Goal: Task Accomplishment & Management: Manage account settings

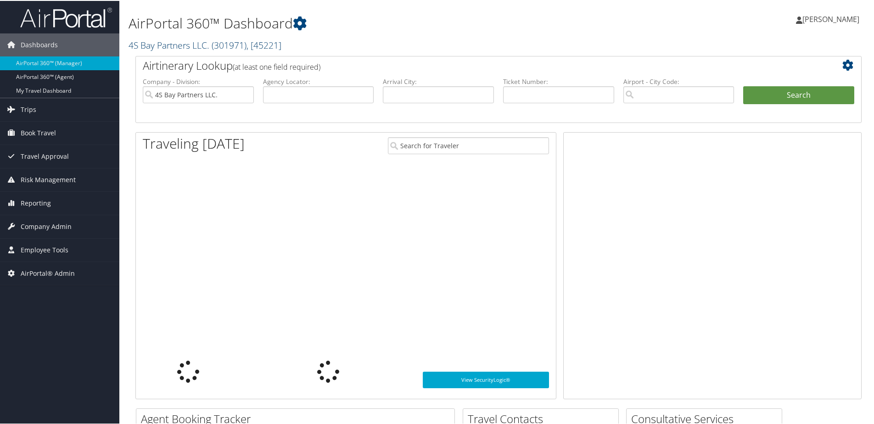
click at [182, 49] on link "4S Bay Partners LLC. ( 301971 ) , [ 45221 ]" at bounding box center [205, 44] width 153 height 12
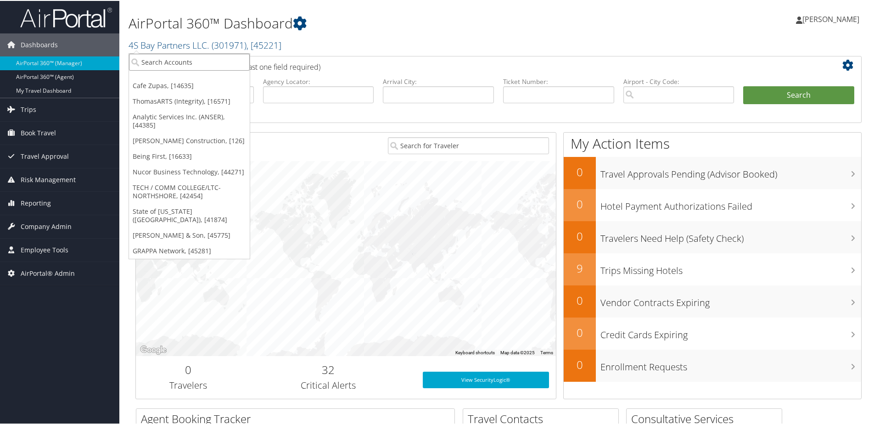
click at [182, 64] on input "search" at bounding box center [189, 61] width 121 height 17
type input "Unity"
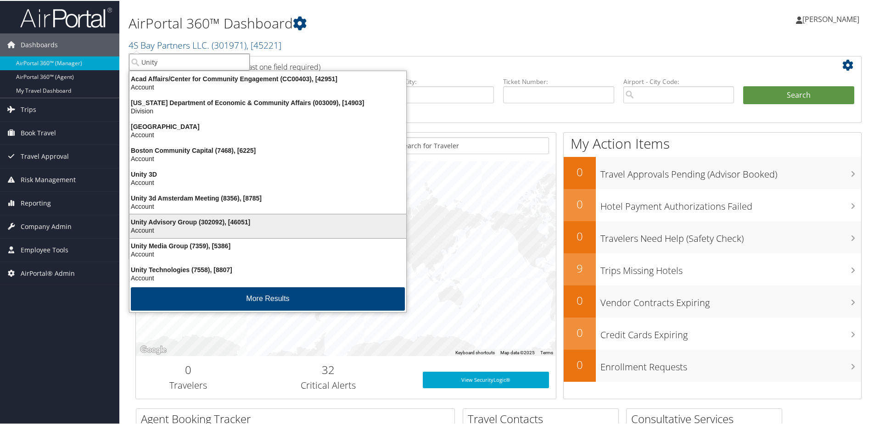
click at [169, 219] on div "Unity Advisory Group (302092), [46051]" at bounding box center [268, 221] width 288 height 8
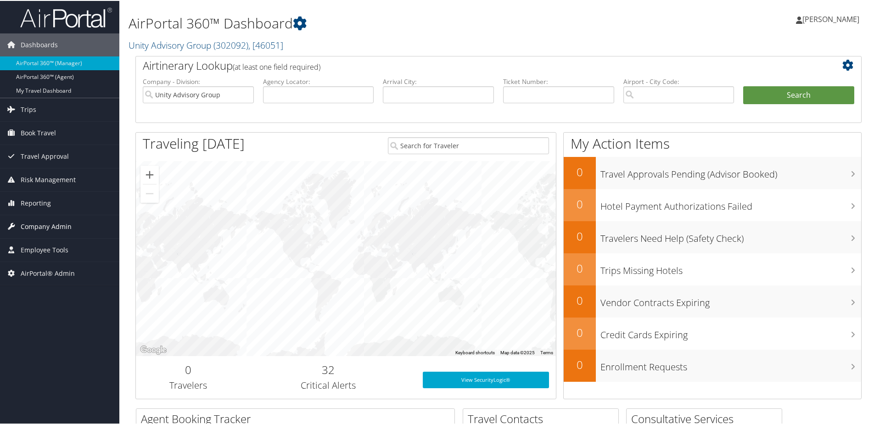
click at [38, 222] on span "Company Admin" at bounding box center [46, 225] width 51 height 23
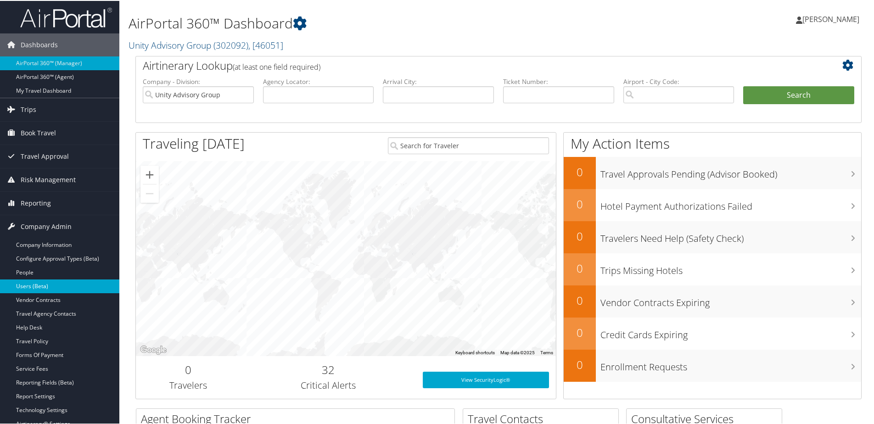
click at [36, 286] on link "Users (Beta)" at bounding box center [59, 286] width 119 height 14
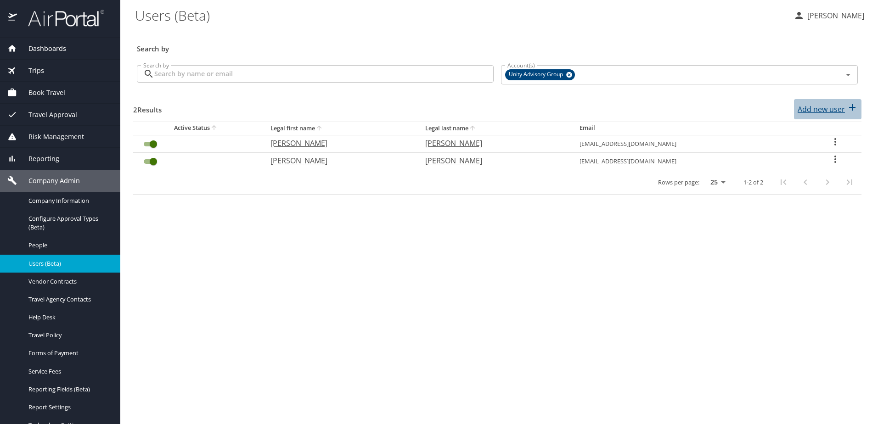
click at [831, 107] on p "Add new user" at bounding box center [821, 109] width 47 height 11
select select "US"
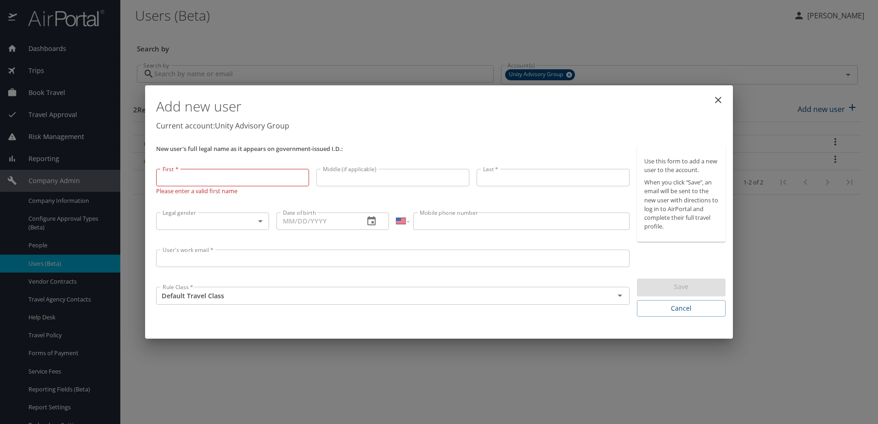
click at [394, 119] on h1 "Add new user" at bounding box center [440, 107] width 569 height 28
click at [716, 101] on icon "close" at bounding box center [718, 100] width 11 height 11
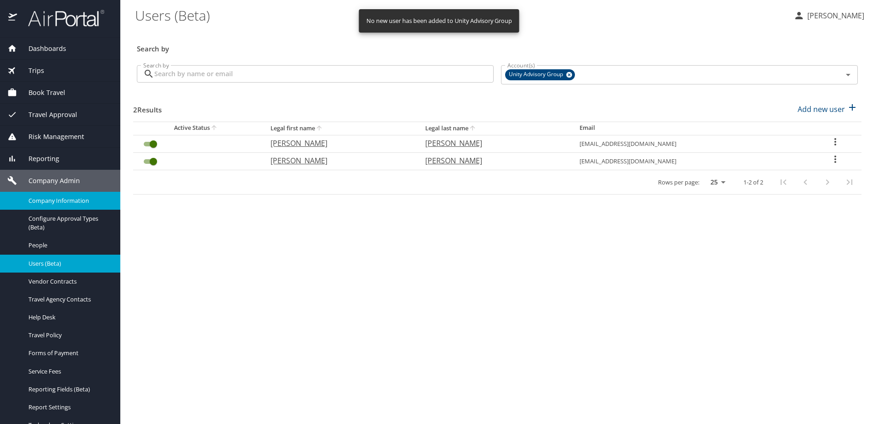
click at [41, 202] on span "Company Information" at bounding box center [68, 201] width 81 height 9
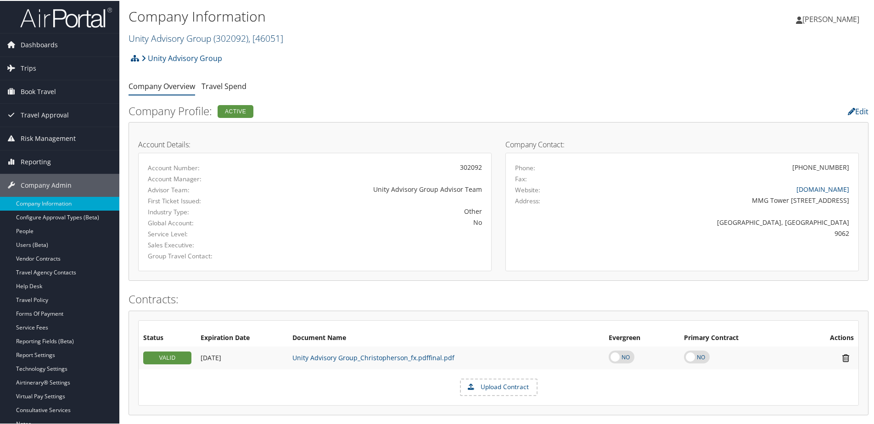
click at [147, 35] on link "Unity Advisory Group ( 302092 ) , [ 46051 ]" at bounding box center [206, 37] width 155 height 12
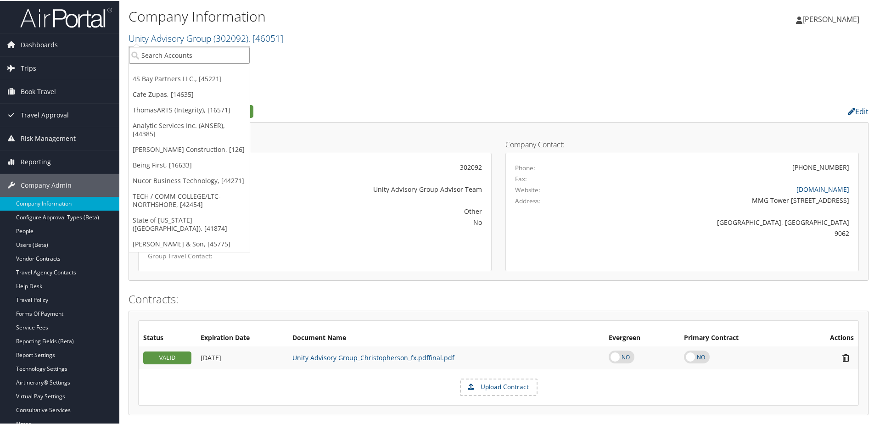
click at [152, 51] on input "search" at bounding box center [189, 54] width 121 height 17
type input "Grappa"
click at [152, 71] on div "GRAPPA Network (301982), [45281]" at bounding box center [199, 71] width 151 height 8
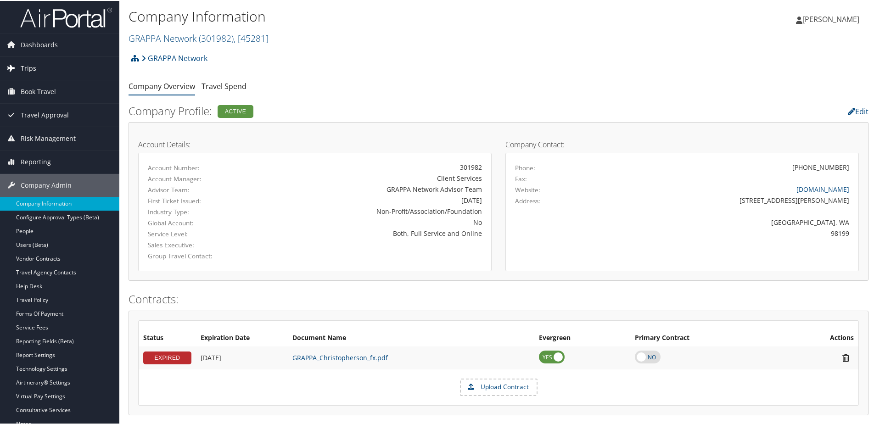
click at [38, 64] on link "Trips" at bounding box center [59, 67] width 119 height 23
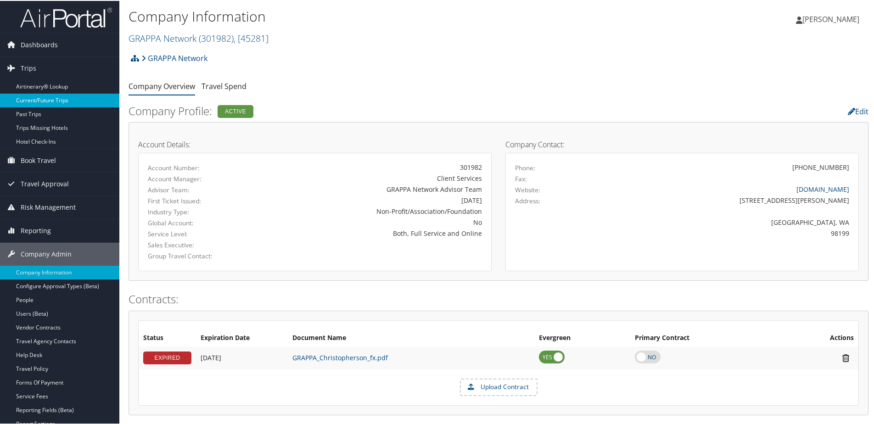
click at [33, 100] on link "Current/Future Trips" at bounding box center [59, 100] width 119 height 14
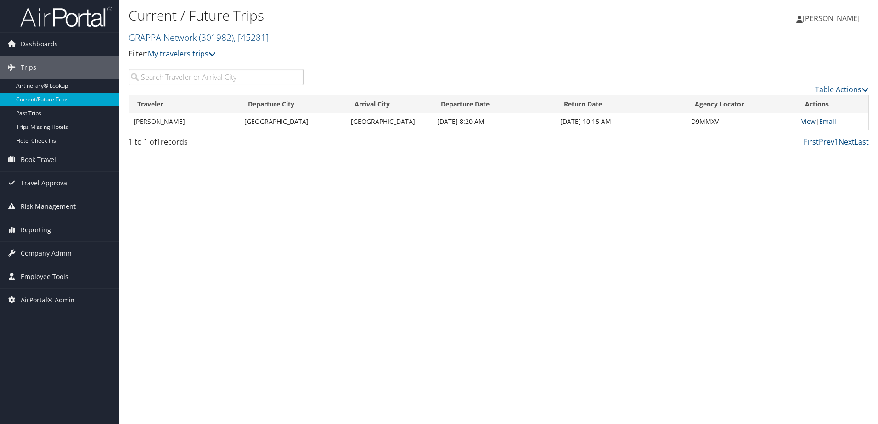
click at [802, 120] on link "View" at bounding box center [808, 121] width 14 height 9
click at [33, 87] on link "Airtinerary® Lookup" at bounding box center [59, 86] width 119 height 14
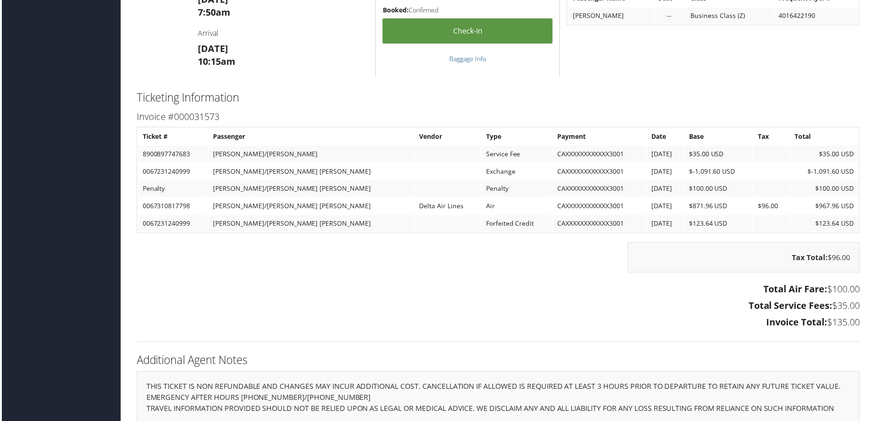
scroll to position [735, 0]
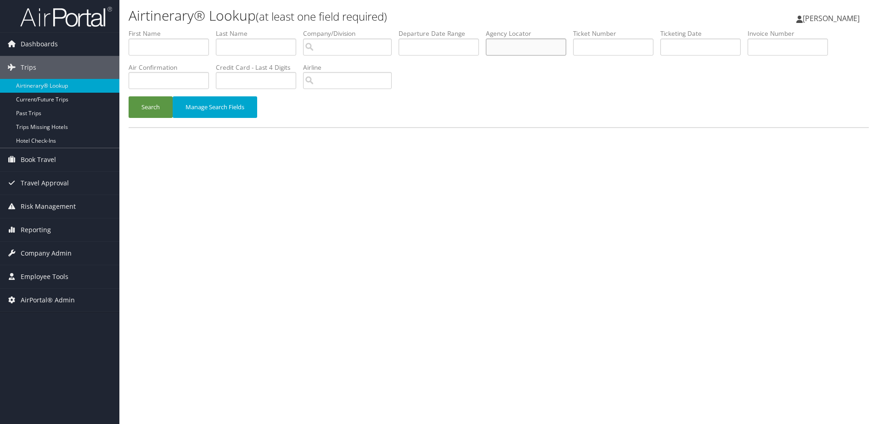
paste input "D0WVJZ"
type input "D0WVJZ"
click at [141, 108] on button "Search" at bounding box center [151, 107] width 44 height 22
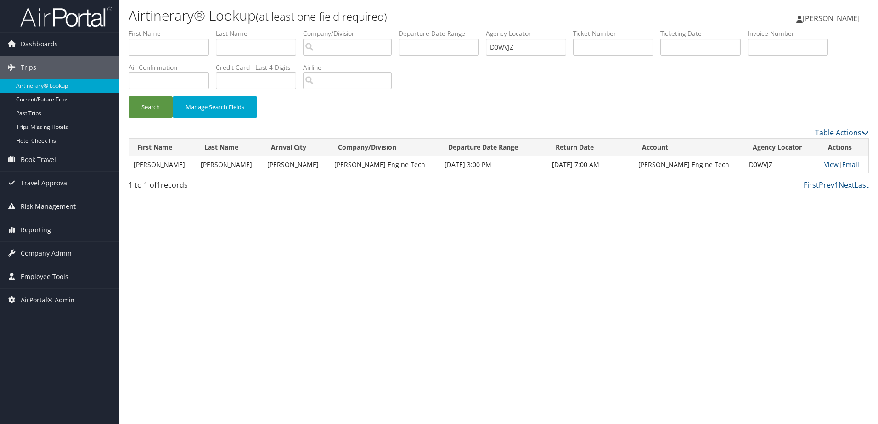
click at [820, 165] on td "View | Email" at bounding box center [844, 165] width 49 height 17
click at [824, 164] on link "View" at bounding box center [831, 164] width 14 height 9
drag, startPoint x: 504, startPoint y: 46, endPoint x: 473, endPoint y: 45, distance: 31.2
click at [473, 29] on ul "First Name Last Name Departure City Arrival City Company/Division Airport/City …" at bounding box center [499, 29] width 740 height 0
paste input "D1LZJR"
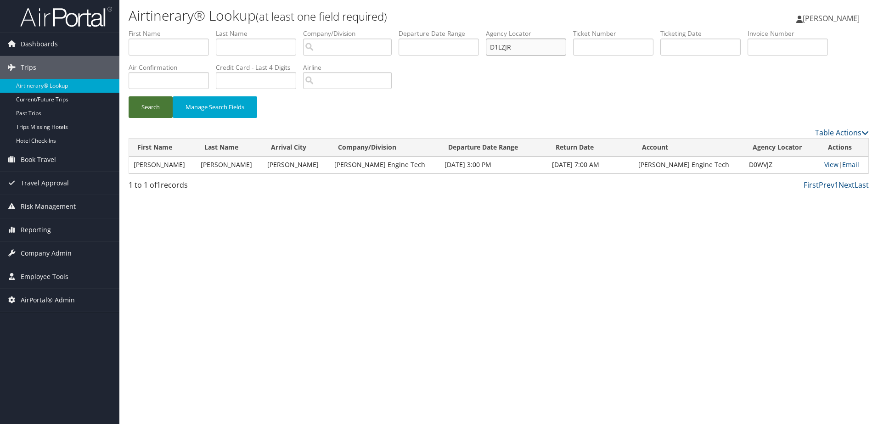
type input "D1LZJR"
click at [143, 107] on button "Search" at bounding box center [151, 107] width 44 height 22
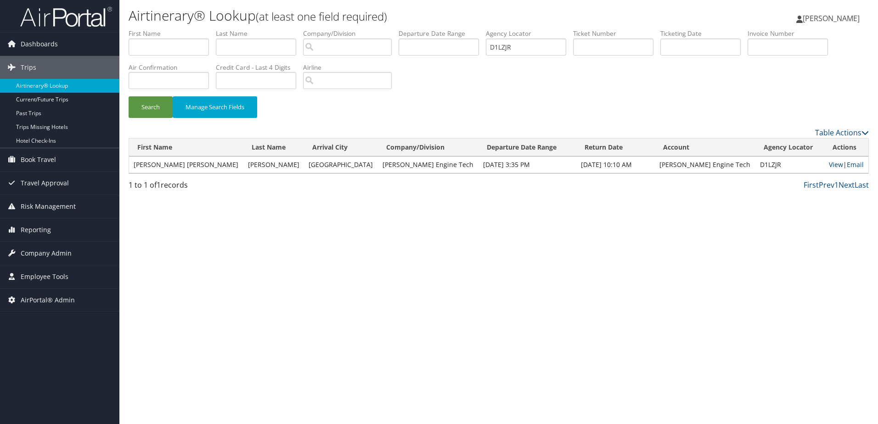
click at [829, 164] on link "View" at bounding box center [836, 164] width 14 height 9
click at [50, 256] on span "Company Admin" at bounding box center [46, 253] width 51 height 23
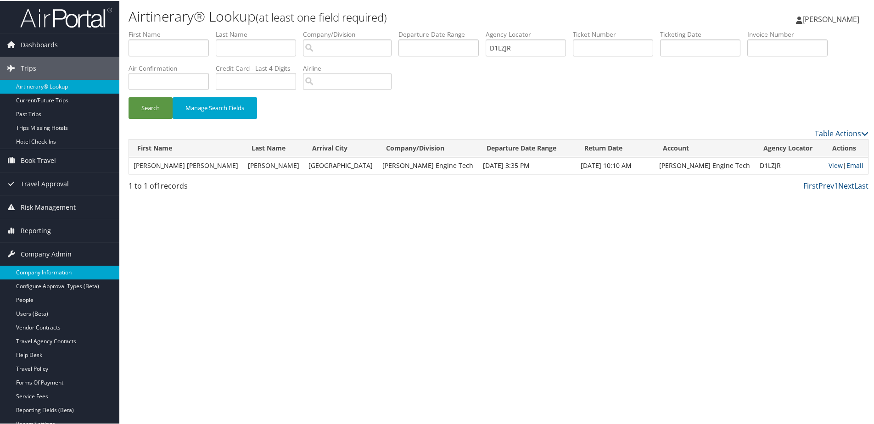
click at [38, 268] on link "Company Information" at bounding box center [59, 272] width 119 height 14
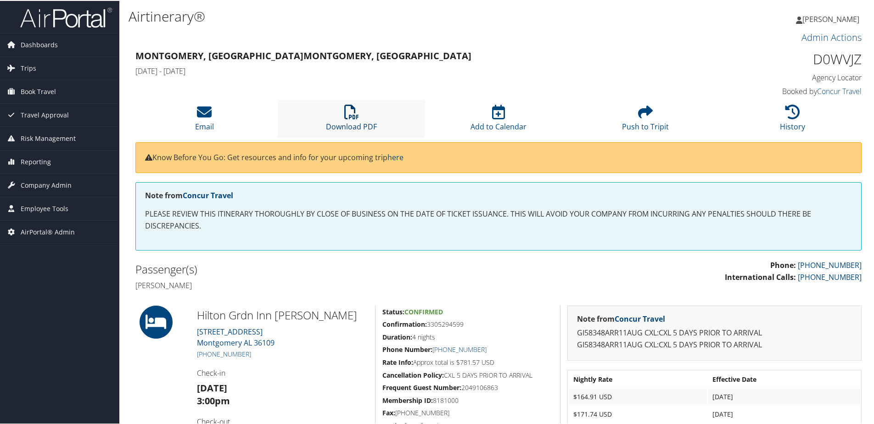
click at [355, 116] on icon at bounding box center [351, 111] width 15 height 15
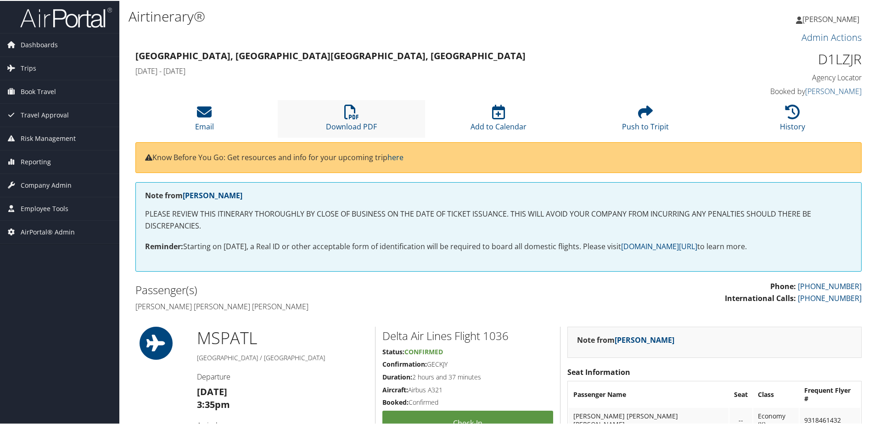
click at [365, 119] on li "Download PDF" at bounding box center [351, 117] width 147 height 37
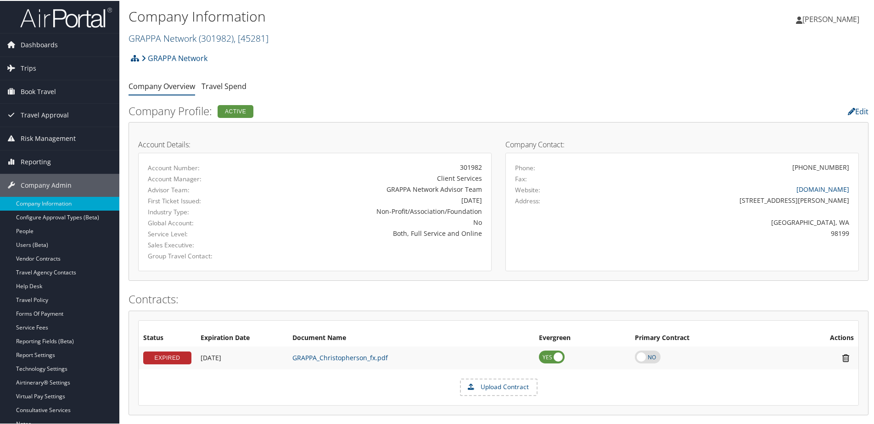
drag, startPoint x: 148, startPoint y: 46, endPoint x: 143, endPoint y: 38, distance: 9.7
click at [146, 44] on div "Company Information GRAPPA Network ( 301982 ) , [ 45281 ] Unity Advisory Group …" at bounding box center [376, 27] width 494 height 44
click at [143, 38] on link "GRAPPA Network ( 301982 ) , [ 45281 ]" at bounding box center [199, 37] width 140 height 12
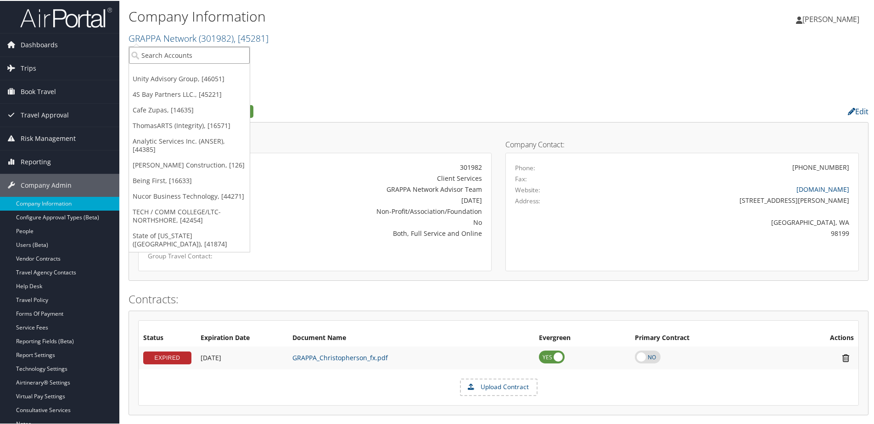
click at [144, 52] on input "search" at bounding box center [189, 54] width 121 height 17
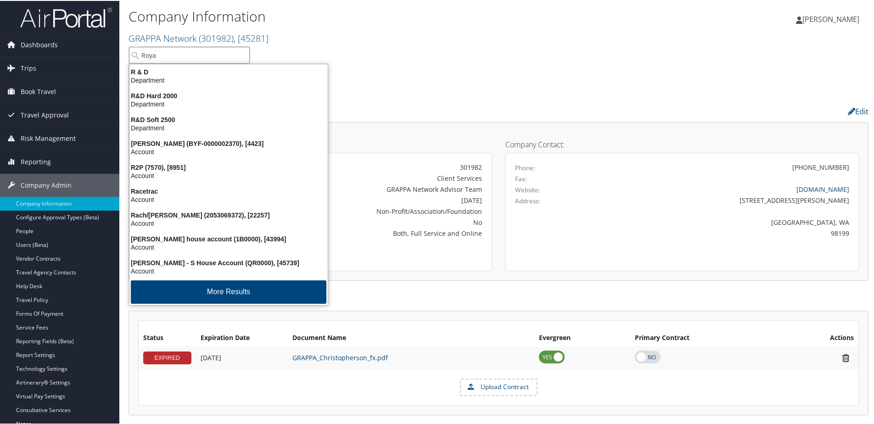
type input "Royal"
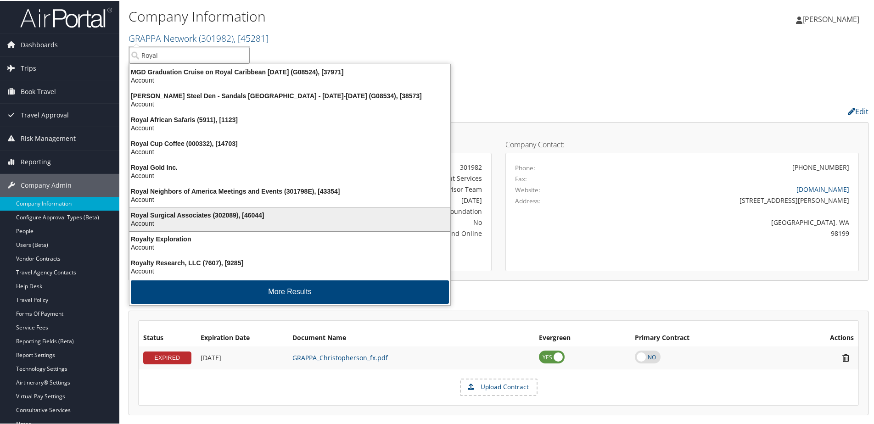
click at [205, 216] on div "Royal Surgical Associates (302089), [46044]" at bounding box center [290, 214] width 332 height 8
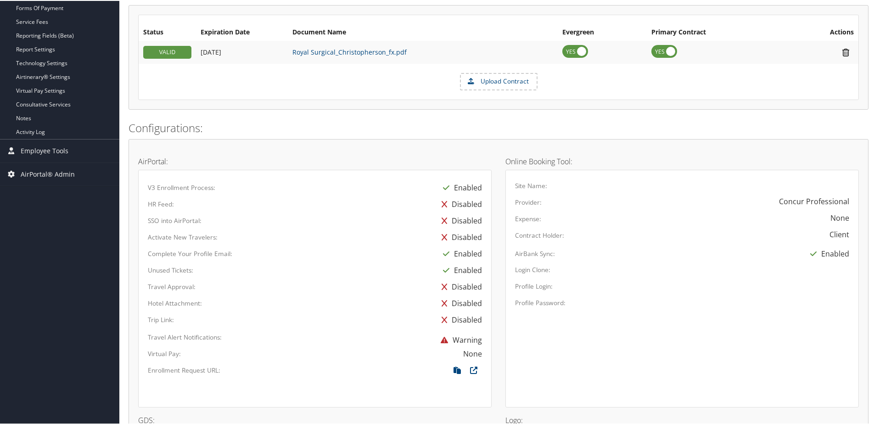
scroll to position [321, 0]
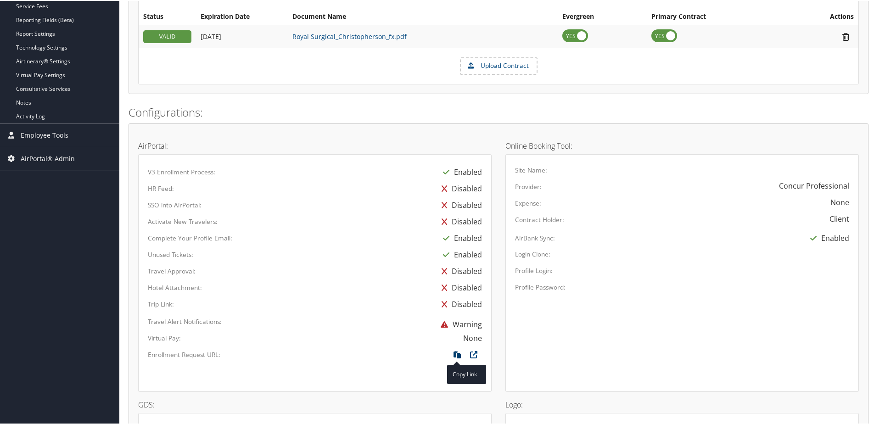
click at [455, 356] on icon at bounding box center [457, 356] width 17 height 12
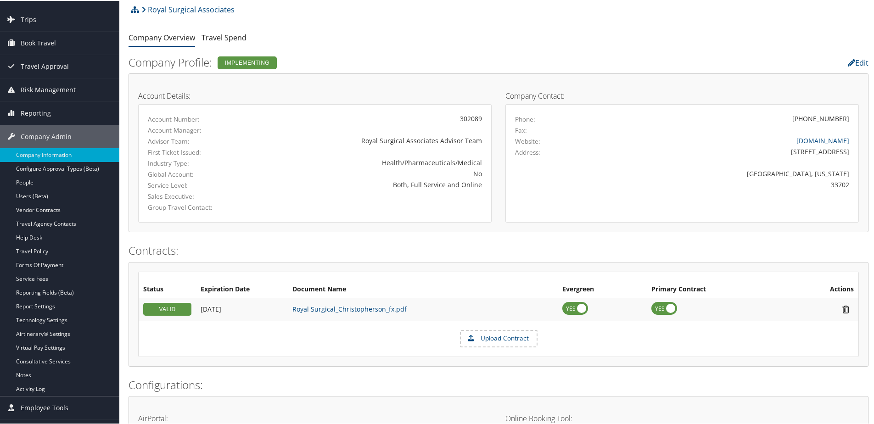
scroll to position [0, 0]
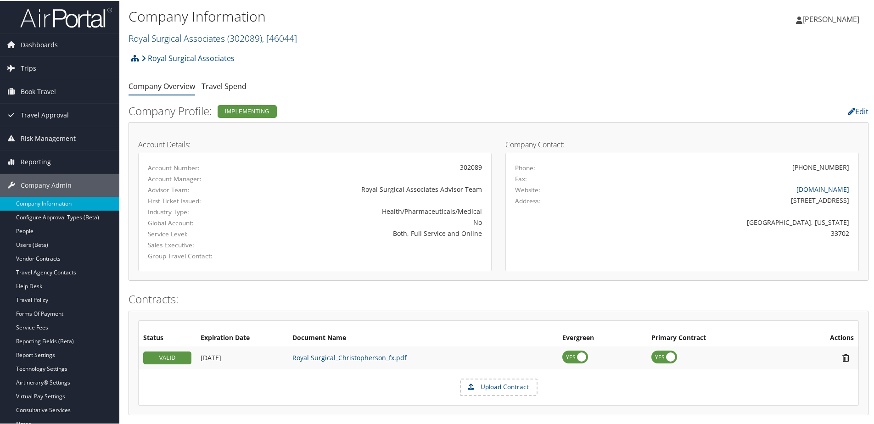
click at [162, 35] on link "Royal Surgical Associates ( 302089 ) , [ 46044 ]" at bounding box center [213, 37] width 169 height 12
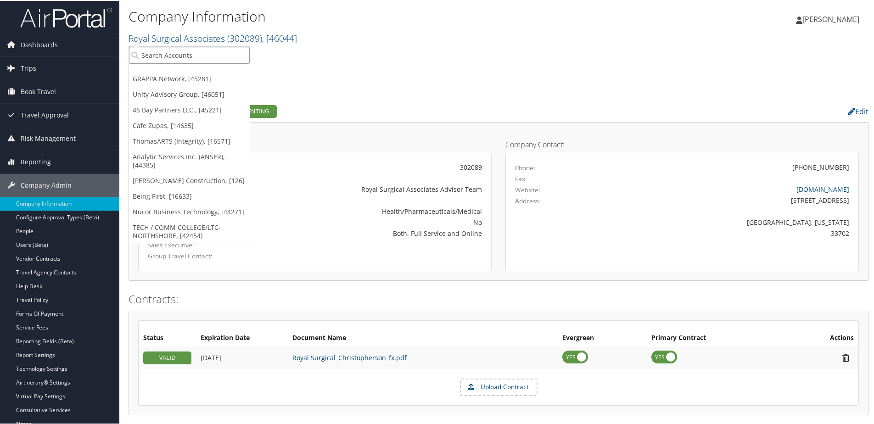
click at [163, 52] on input "search" at bounding box center [189, 54] width 121 height 17
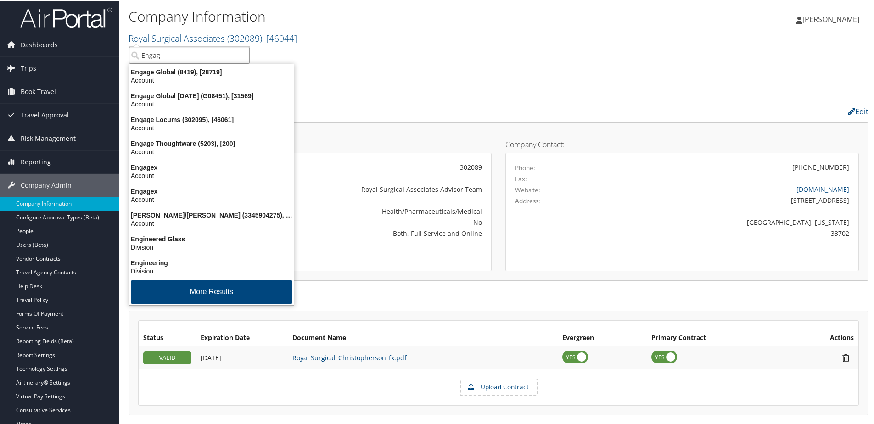
type input "Engage"
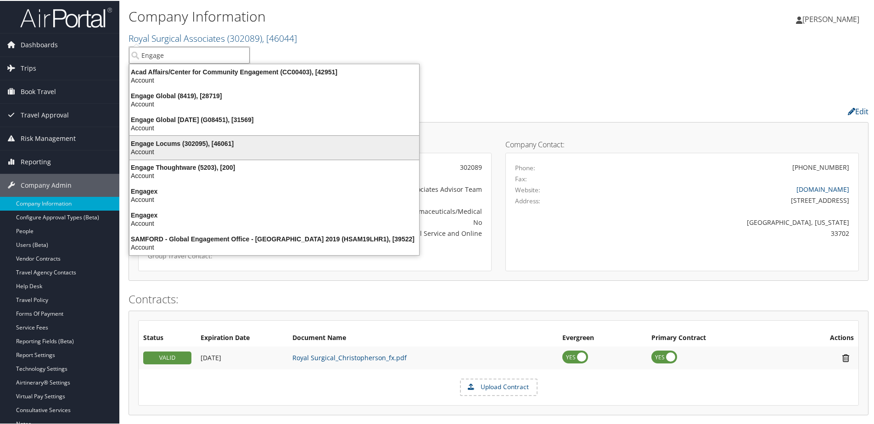
click at [175, 140] on div "Engage Locums (302095), [46061]" at bounding box center [274, 143] width 301 height 8
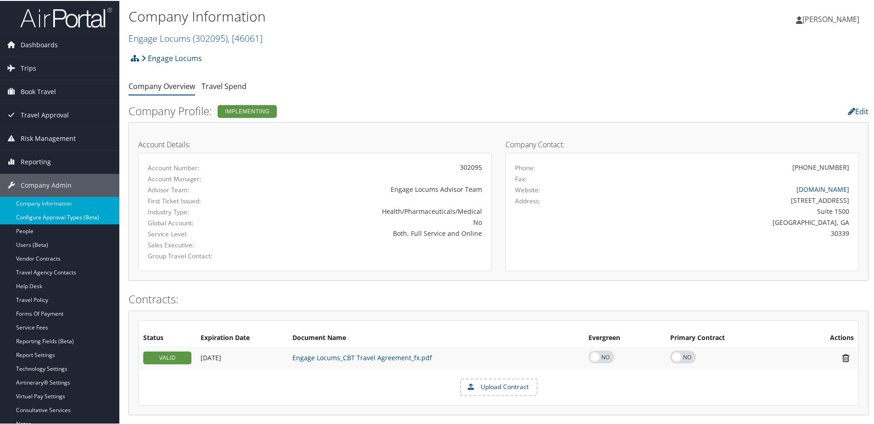
click at [38, 212] on link "Configure Approval Types (Beta)" at bounding box center [59, 217] width 119 height 14
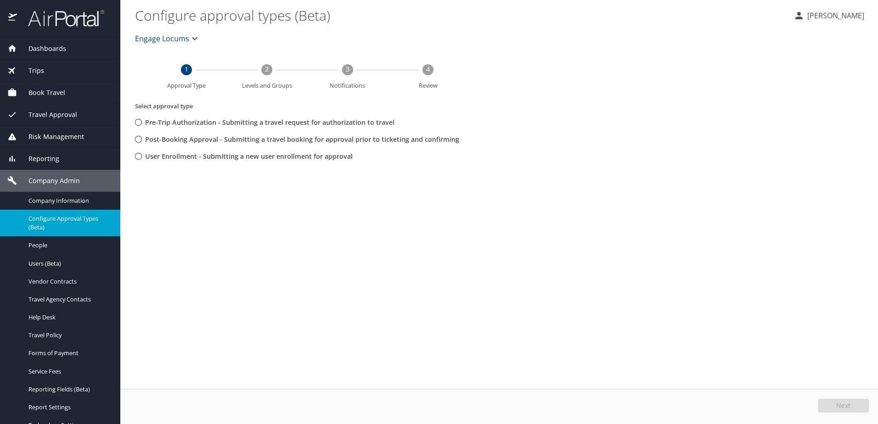
click at [138, 154] on input "User Enrollment - Submitting a new user enrollment for approval" at bounding box center [138, 156] width 17 height 17
radio input "true"
click at [837, 404] on span "Next" at bounding box center [843, 406] width 14 height 6
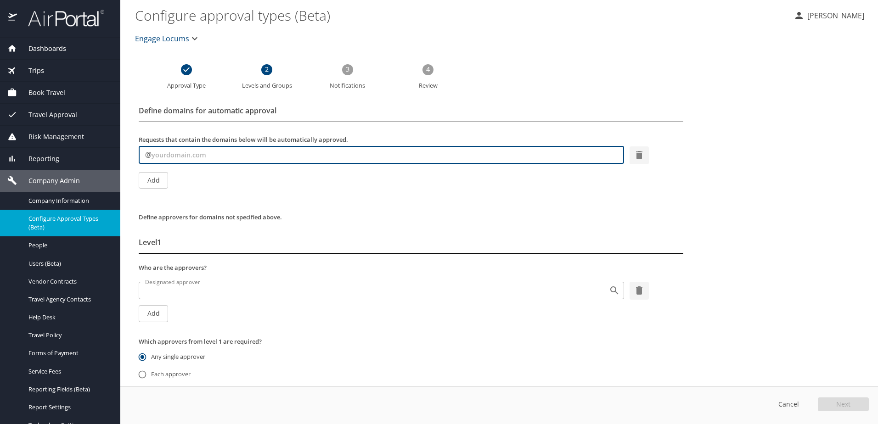
paste input "@engagelocums.com"
click at [157, 155] on input "@engagelocums.com" at bounding box center [388, 154] width 472 height 17
type input "engagelocums.com"
click at [151, 176] on span "Add" at bounding box center [153, 180] width 15 height 11
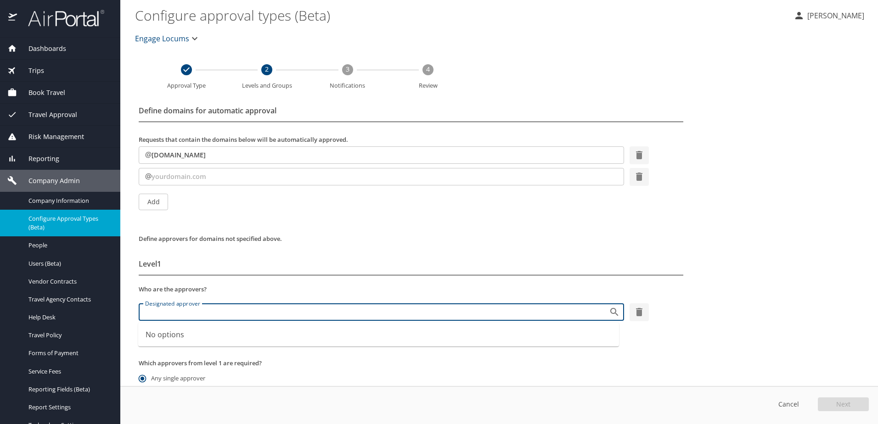
click at [187, 318] on input "Designated approver" at bounding box center [367, 312] width 453 height 12
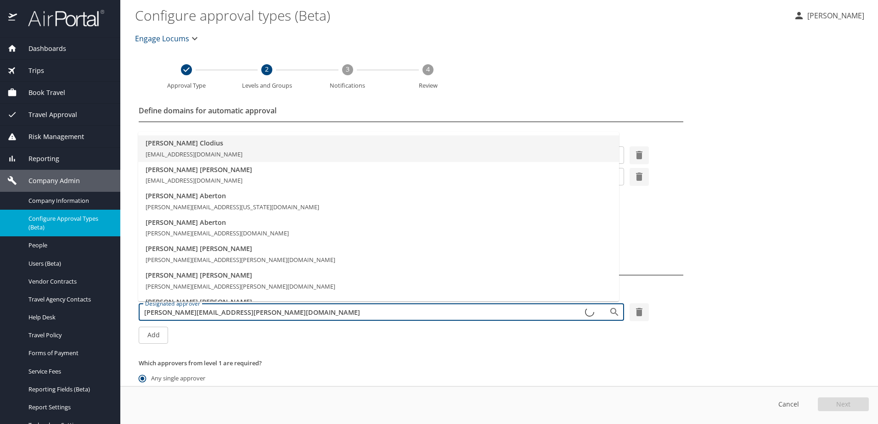
type input "shannon.brooks@cbtravel.com"
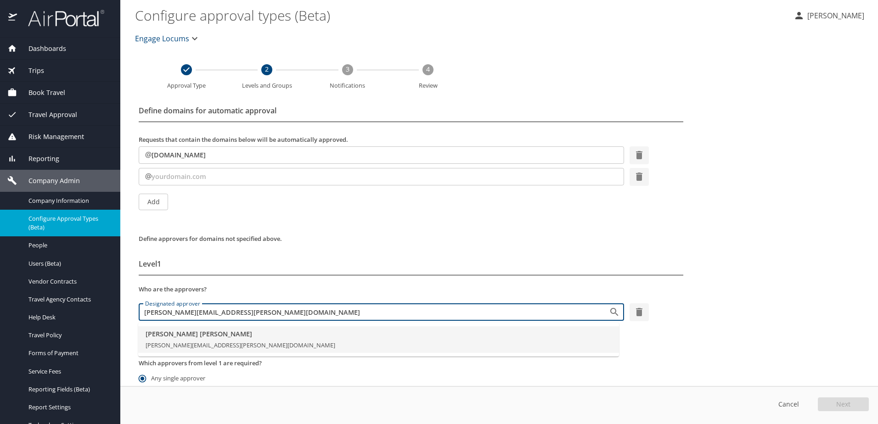
click at [208, 336] on span "Shannon Brooks" at bounding box center [379, 334] width 466 height 10
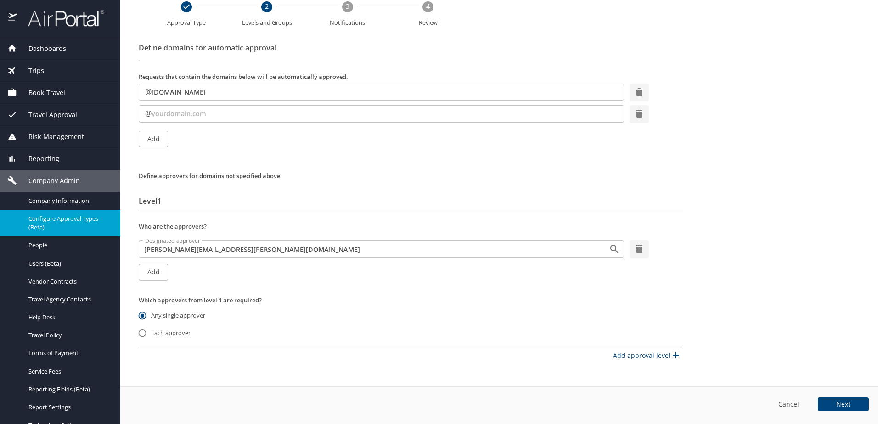
scroll to position [73, 0]
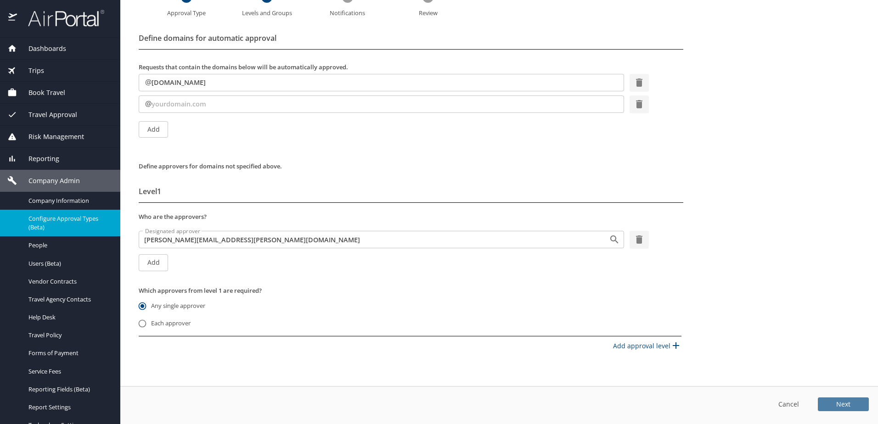
click at [845, 407] on span "Next" at bounding box center [843, 404] width 14 height 6
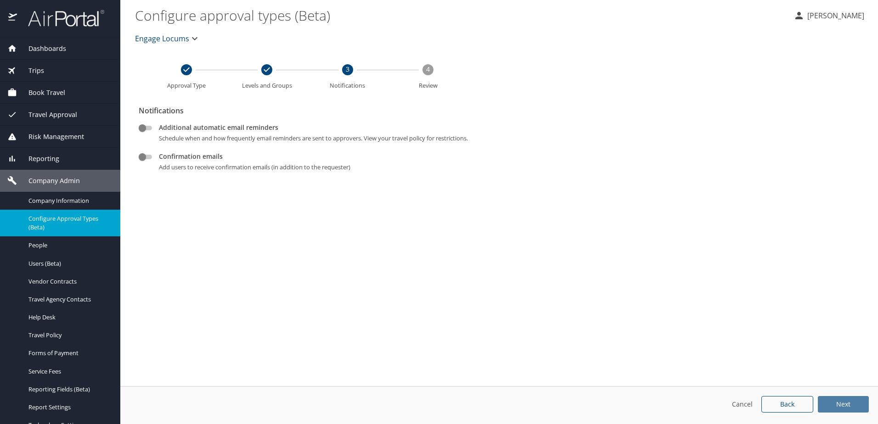
click at [845, 407] on span "Next" at bounding box center [843, 404] width 14 height 6
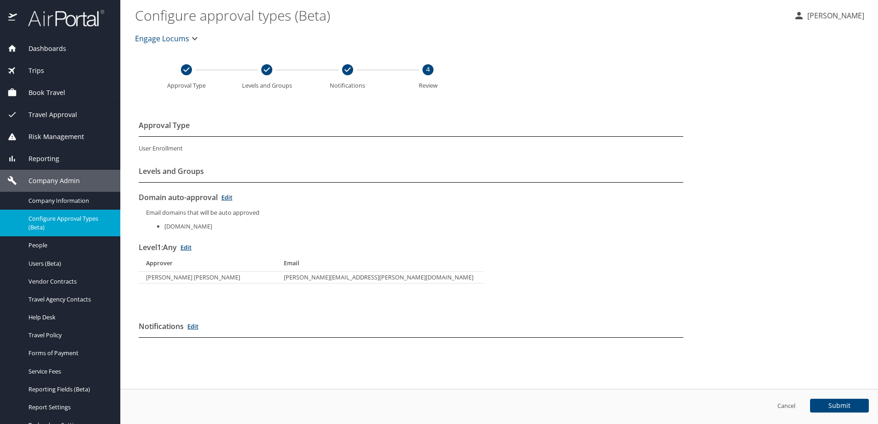
click at [229, 197] on link "Edit" at bounding box center [226, 197] width 11 height 8
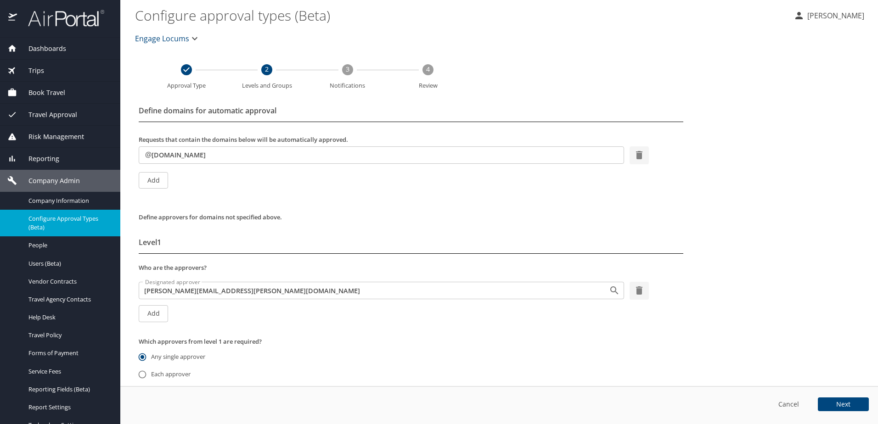
click at [838, 402] on span "Next" at bounding box center [843, 404] width 14 height 6
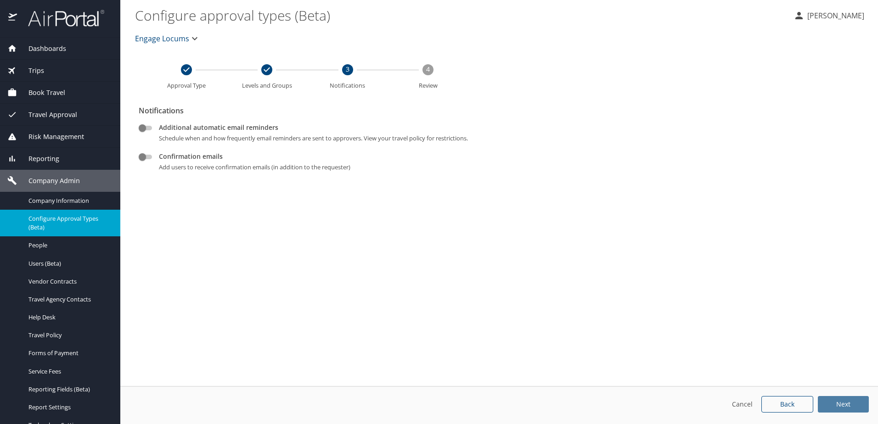
click at [838, 402] on span "Next" at bounding box center [843, 404] width 14 height 6
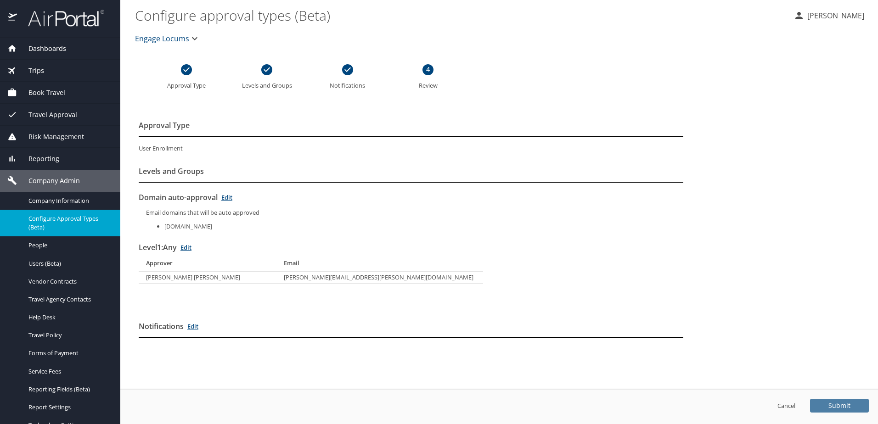
click at [838, 403] on span "Submit" at bounding box center [839, 406] width 22 height 6
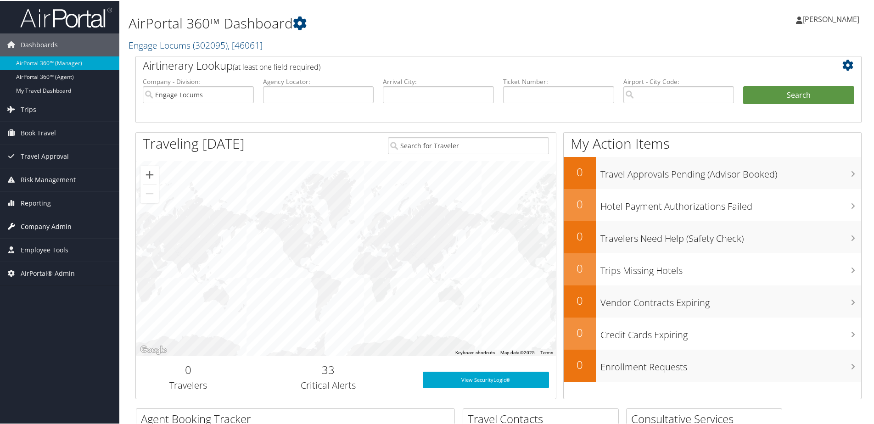
click at [27, 227] on span "Company Admin" at bounding box center [46, 225] width 51 height 23
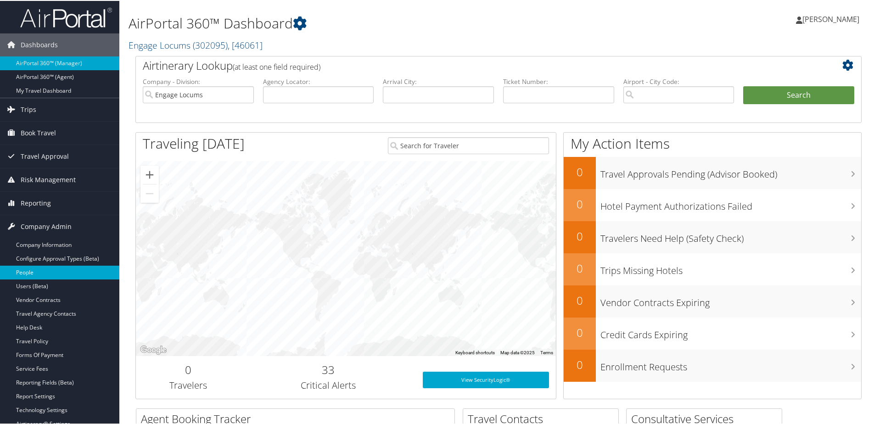
click at [20, 267] on link "People" at bounding box center [59, 272] width 119 height 14
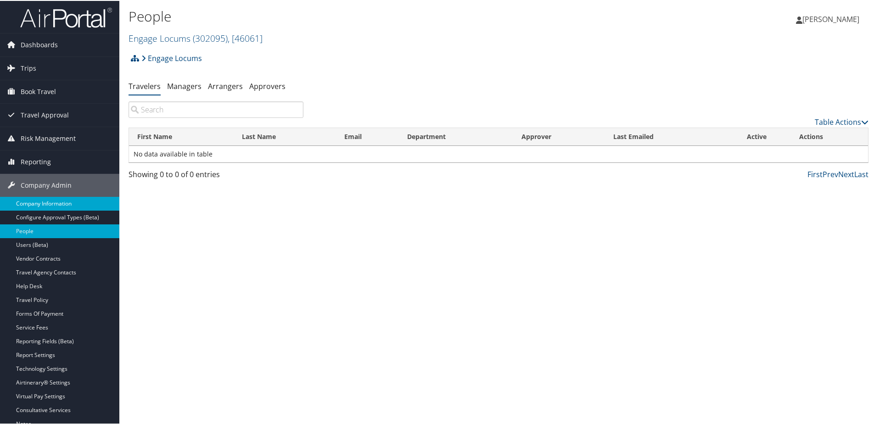
click at [48, 202] on link "Company Information" at bounding box center [59, 203] width 119 height 14
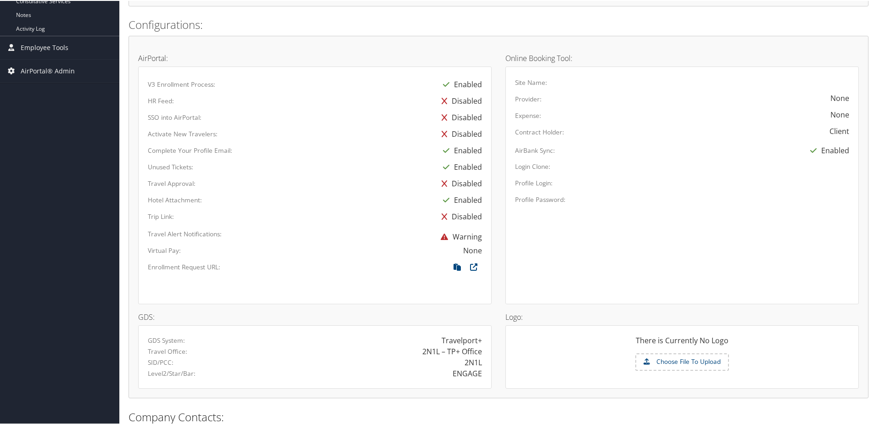
scroll to position [480, 0]
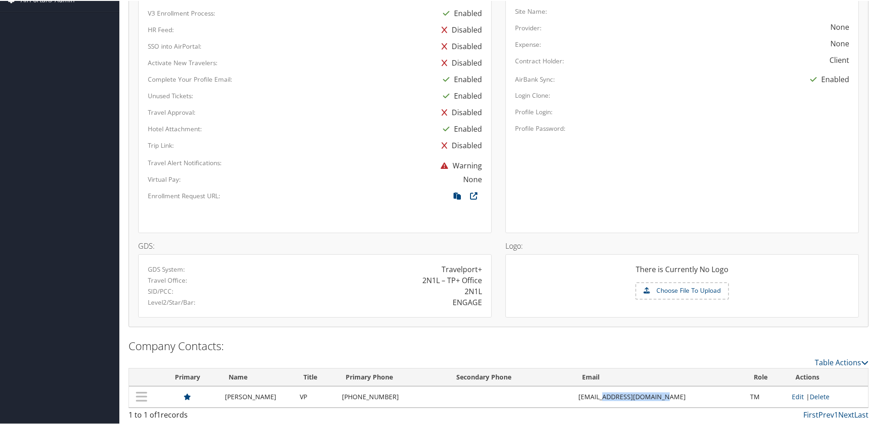
drag, startPoint x: 598, startPoint y: 395, endPoint x: 670, endPoint y: 394, distance: 72.5
click at [670, 394] on td "[EMAIL_ADDRESS][DOMAIN_NAME]" at bounding box center [660, 396] width 172 height 21
copy td "@[DOMAIN_NAME]"
